Goal: Task Accomplishment & Management: Understand process/instructions

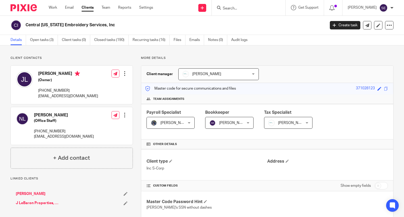
scroll to position [376, 0]
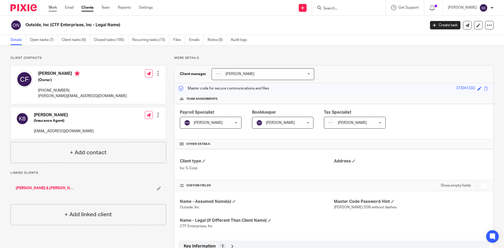
click at [51, 10] on link "Work" at bounding box center [53, 7] width 8 height 5
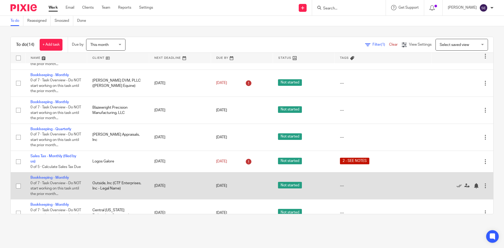
scroll to position [233, 0]
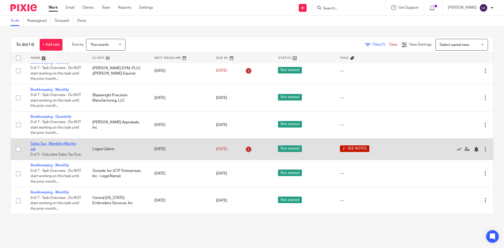
click at [70, 142] on link "Sales Tax - Monthly (filed by us)" at bounding box center [53, 146] width 46 height 9
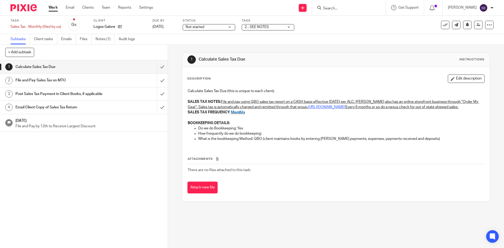
click at [60, 83] on h1 "File and Pay Sales Tax on MTO" at bounding box center [61, 80] width 91 height 8
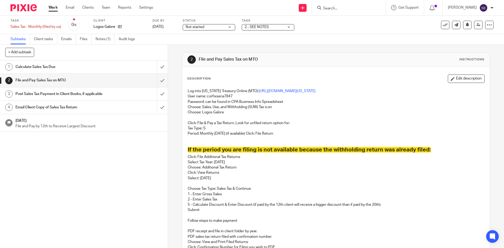
click at [60, 67] on h1 "Calculate Sales Tax Due" at bounding box center [61, 67] width 91 height 8
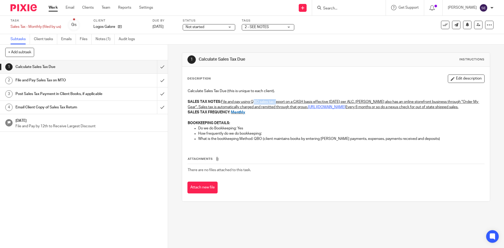
drag, startPoint x: 254, startPoint y: 104, endPoint x: 280, endPoint y: 111, distance: 26.7
click at [277, 102] on p "SALES TAX NOTES: File and pay using QBO sales tax report on a CASH basis effect…" at bounding box center [336, 104] width 297 height 11
click at [281, 110] on p "SALES TAX NOTES: File and pay using QBO sales tax report on a CASH basis effect…" at bounding box center [336, 104] width 297 height 11
